Goal: Task Accomplishment & Management: Manage account settings

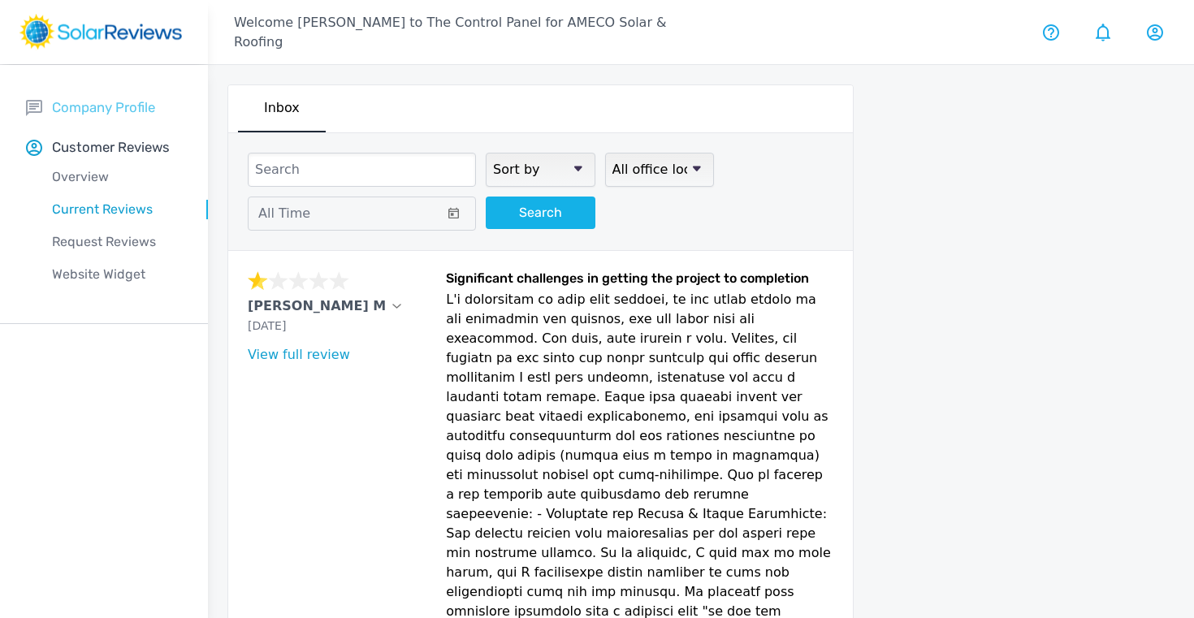
click at [81, 108] on p "Company Profile" at bounding box center [103, 107] width 103 height 20
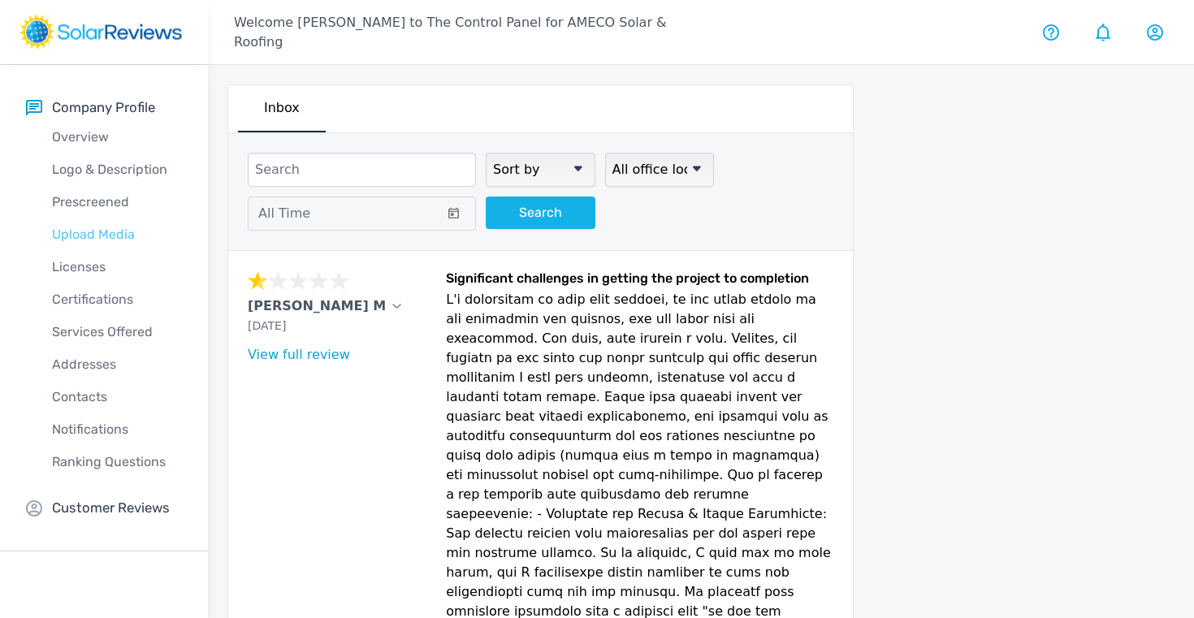
click at [89, 230] on p "Upload Media" at bounding box center [117, 234] width 182 height 19
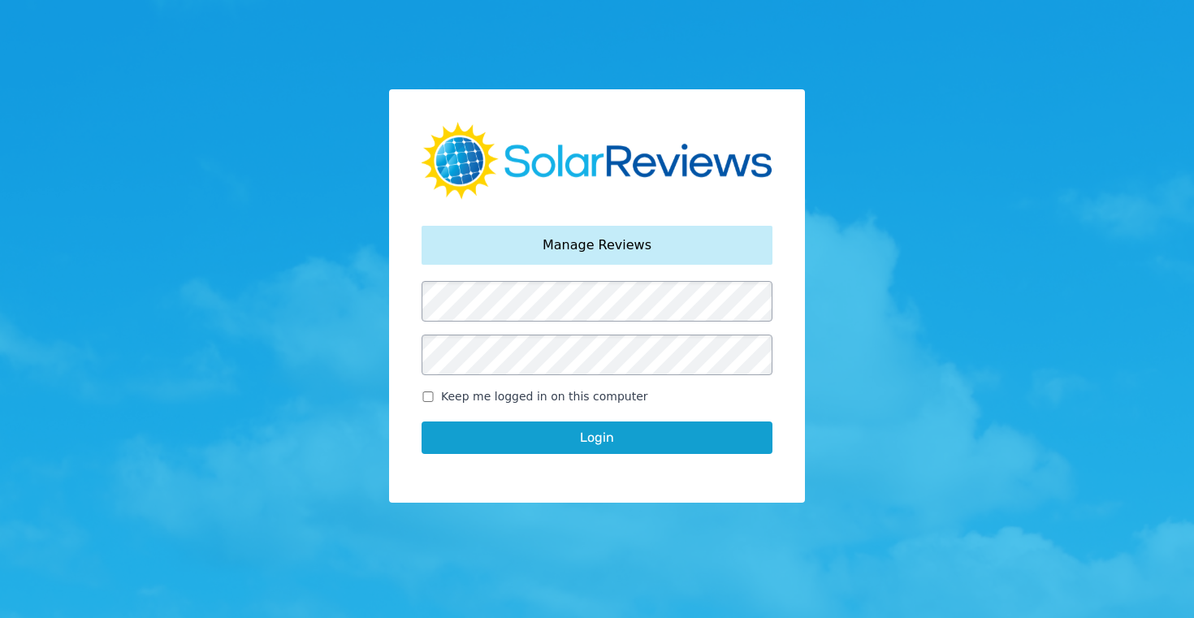
click at [427, 397] on input "Keep me logged in on this computer" at bounding box center [428, 397] width 13 height 11
checkbox input "true"
click at [587, 442] on button "Login" at bounding box center [597, 438] width 351 height 32
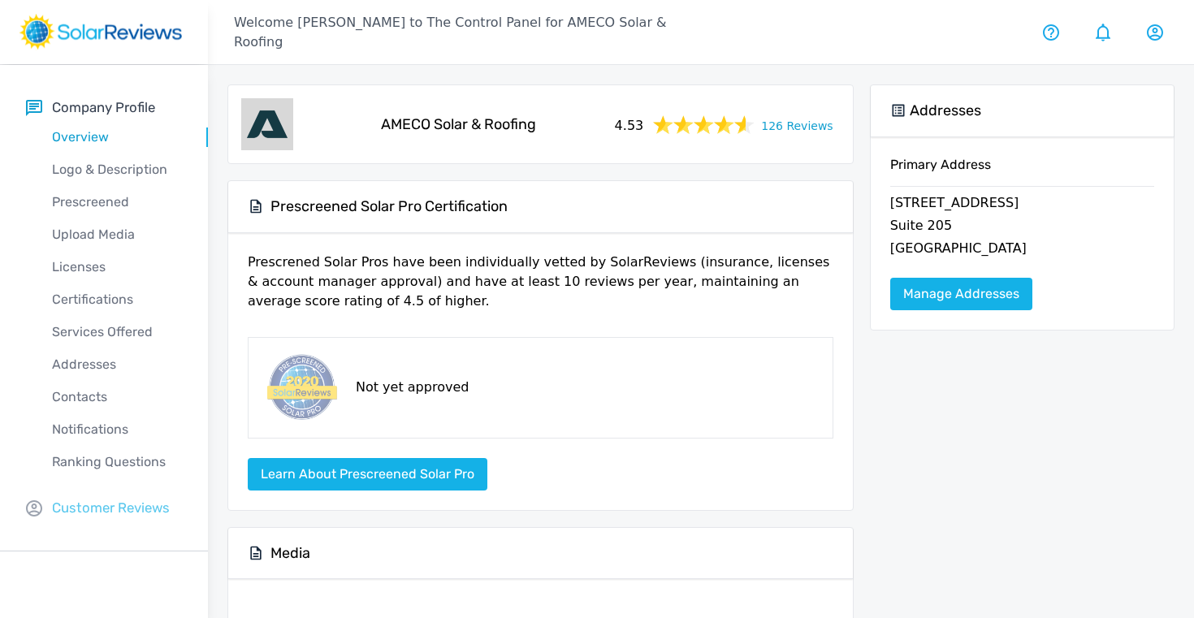
click at [110, 500] on p "Customer Reviews" at bounding box center [111, 508] width 118 height 20
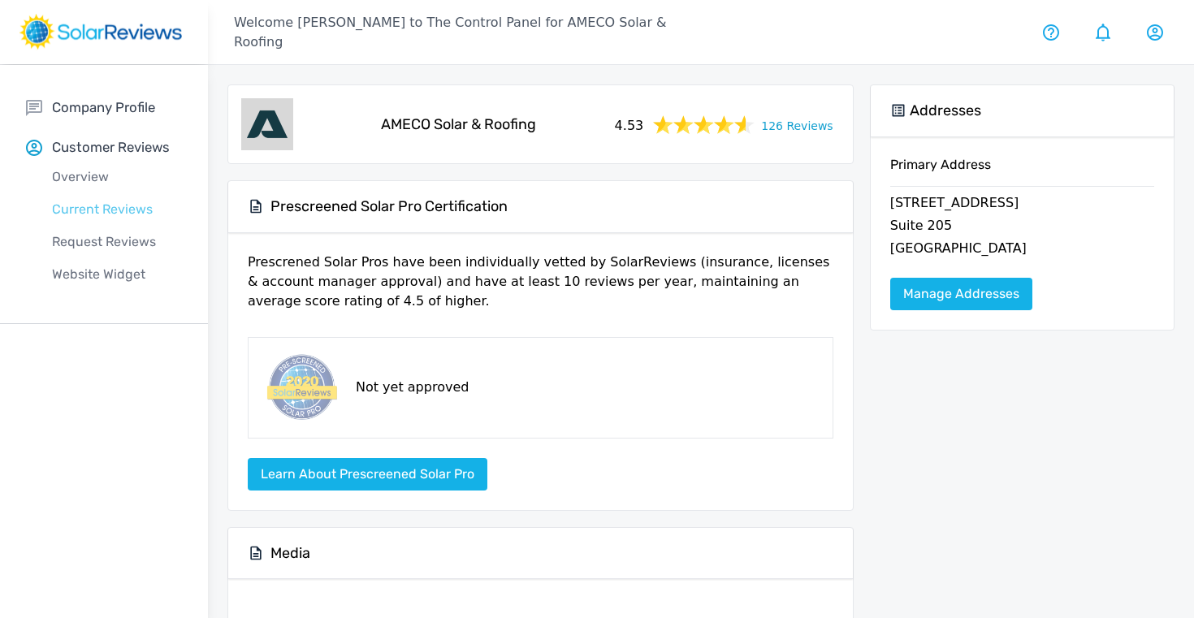
click at [83, 208] on p "Current Reviews" at bounding box center [117, 209] width 182 height 19
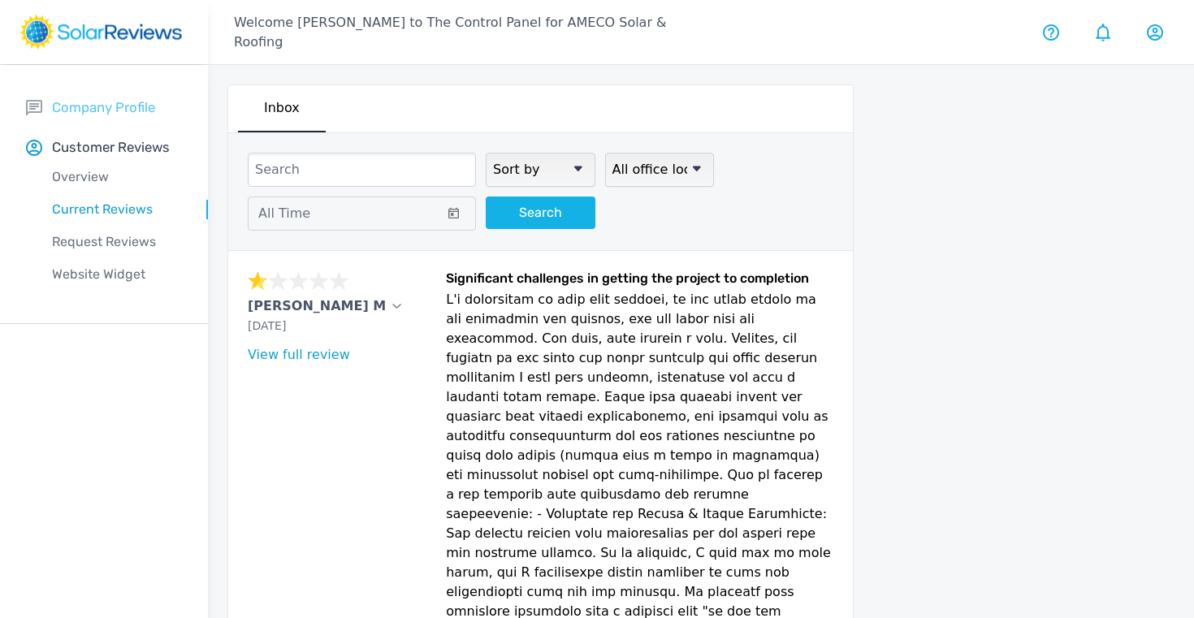
click at [94, 107] on p "Company Profile" at bounding box center [103, 107] width 103 height 20
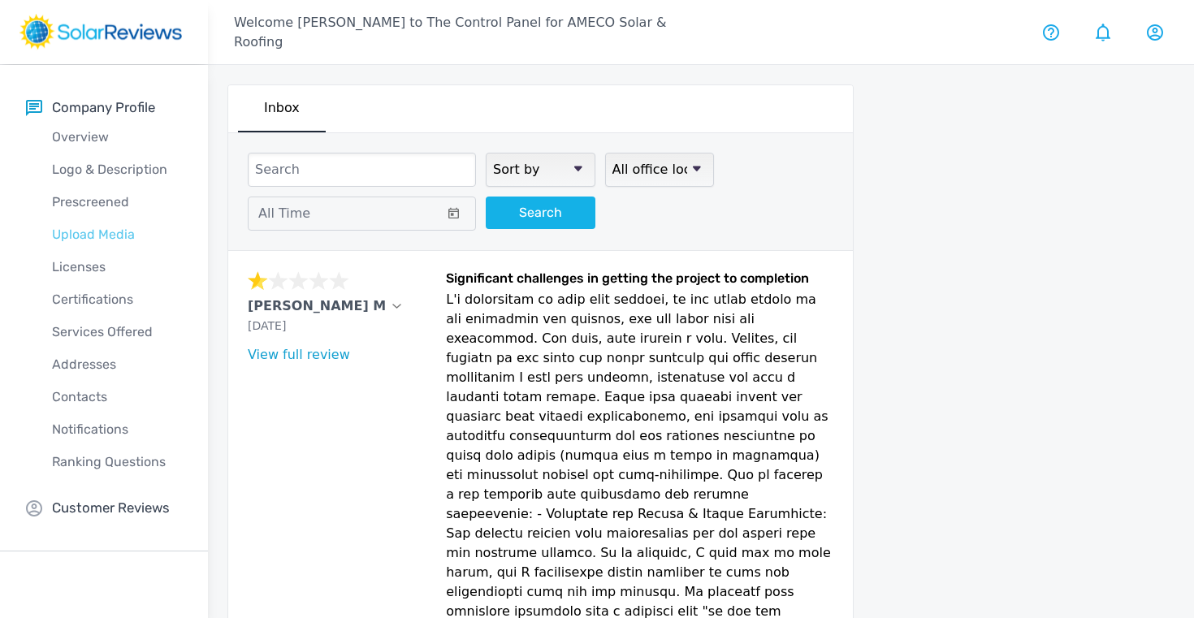
click at [95, 233] on p "Upload Media" at bounding box center [117, 234] width 182 height 19
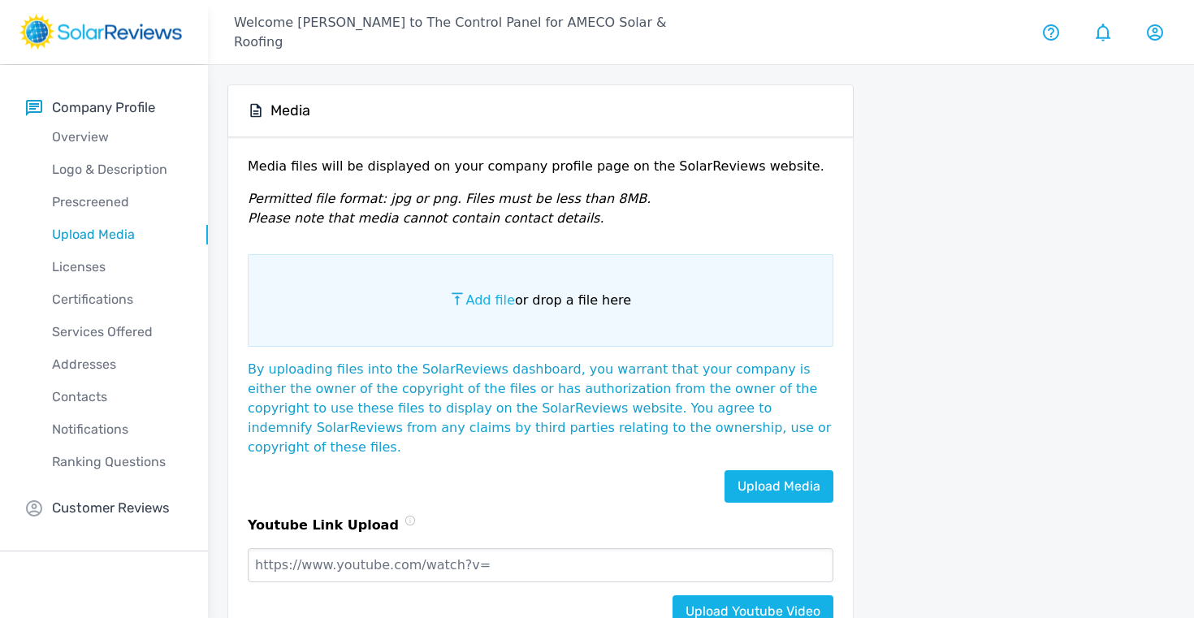
click at [496, 301] on span "Add file" at bounding box center [490, 299] width 49 height 15
click at [0, 0] on input "Add file or drop a file here" at bounding box center [0, 0] width 0 height 0
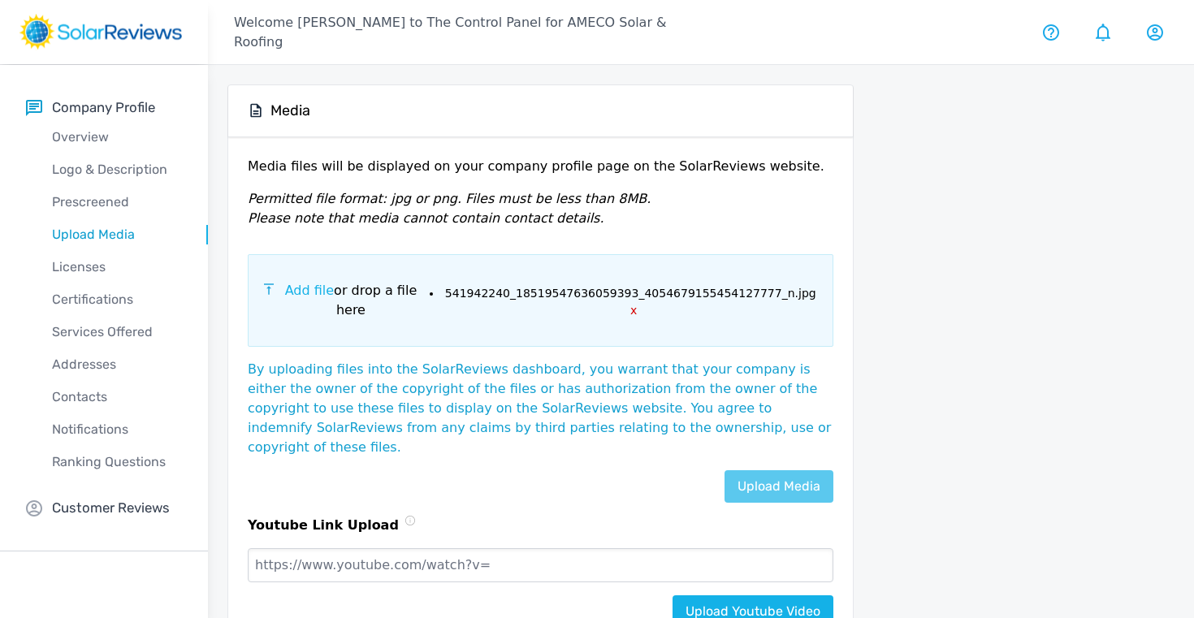
click at [766, 474] on link "Upload Media" at bounding box center [779, 486] width 109 height 32
